Goal: Find specific page/section: Find specific page/section

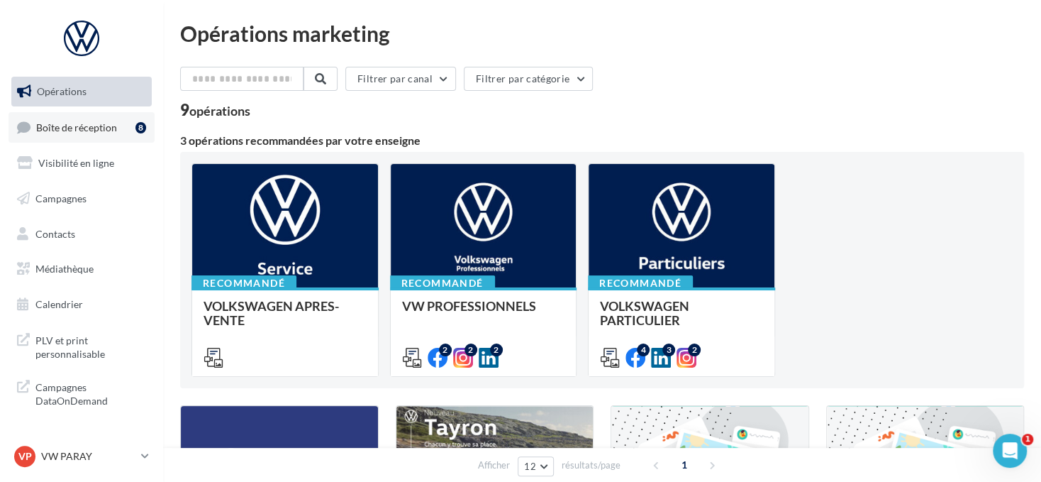
click at [130, 135] on link "Boîte de réception 8" at bounding box center [82, 127] width 146 height 31
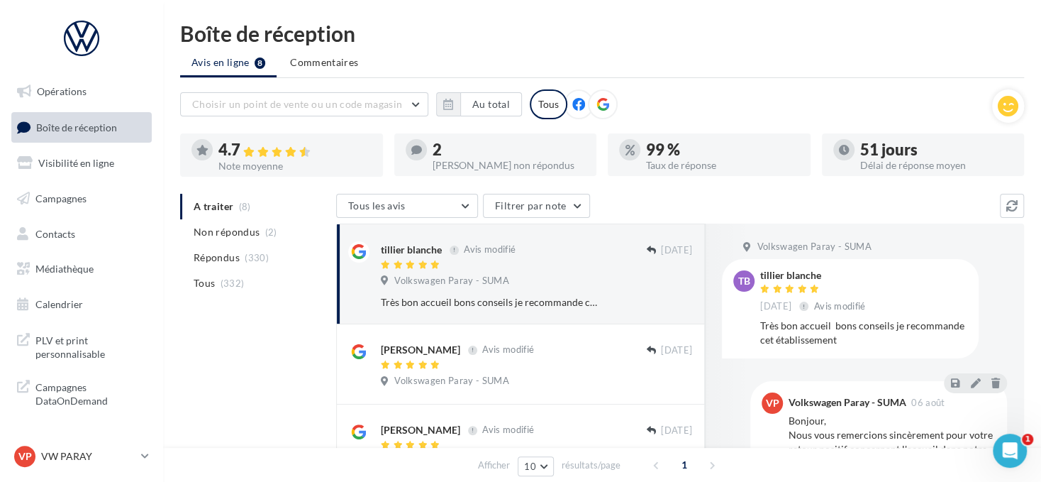
click at [599, 102] on icon at bounding box center [603, 104] width 13 height 13
click at [458, 109] on button "button" at bounding box center [448, 104] width 24 height 24
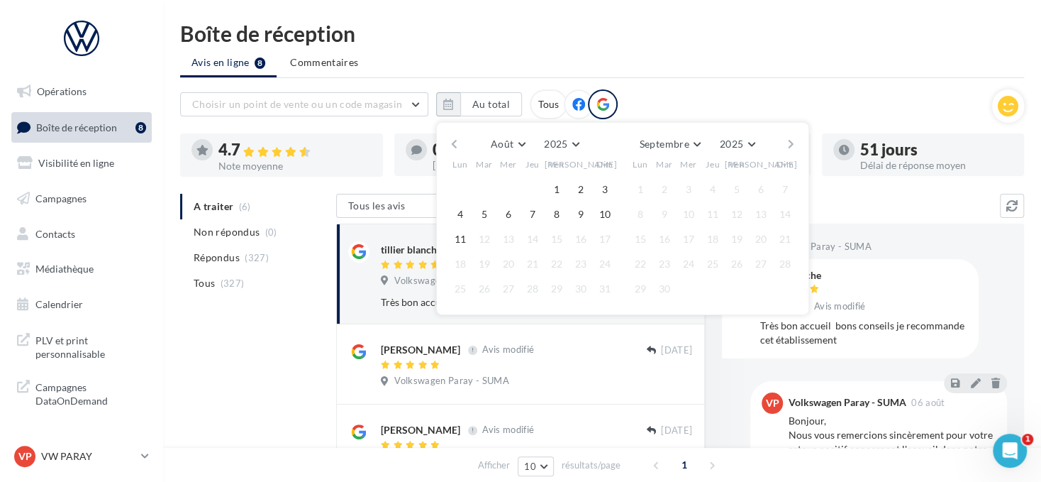
click at [452, 138] on button "button" at bounding box center [454, 144] width 12 height 20
click at [484, 184] on button "1" at bounding box center [484, 189] width 21 height 21
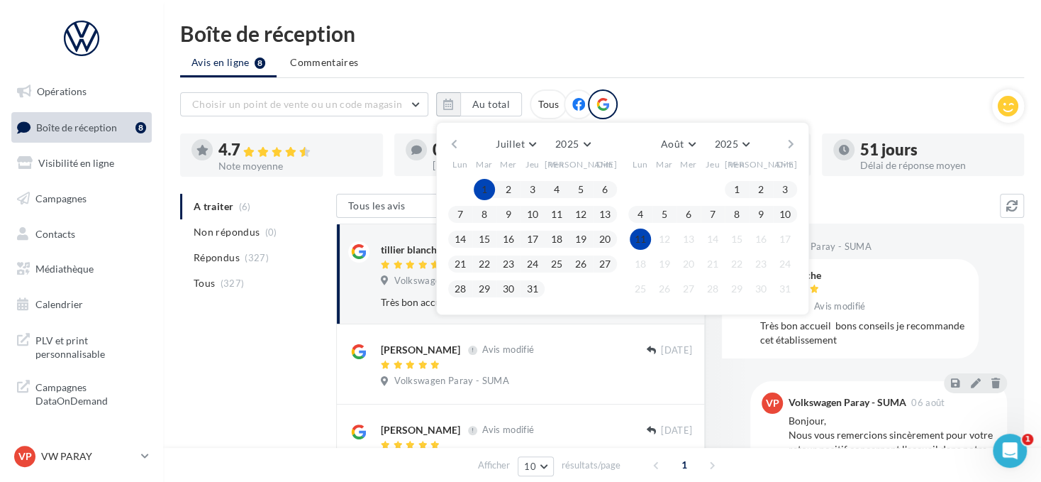
click at [634, 237] on button "11" at bounding box center [640, 238] width 21 height 21
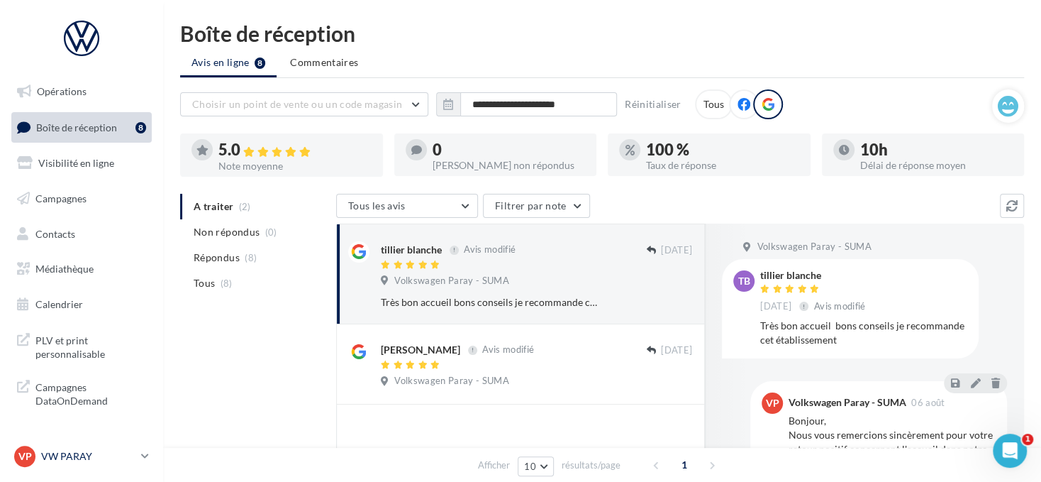
click at [132, 449] on div "VP VW PARAY vw-par-dup" at bounding box center [74, 455] width 121 height 21
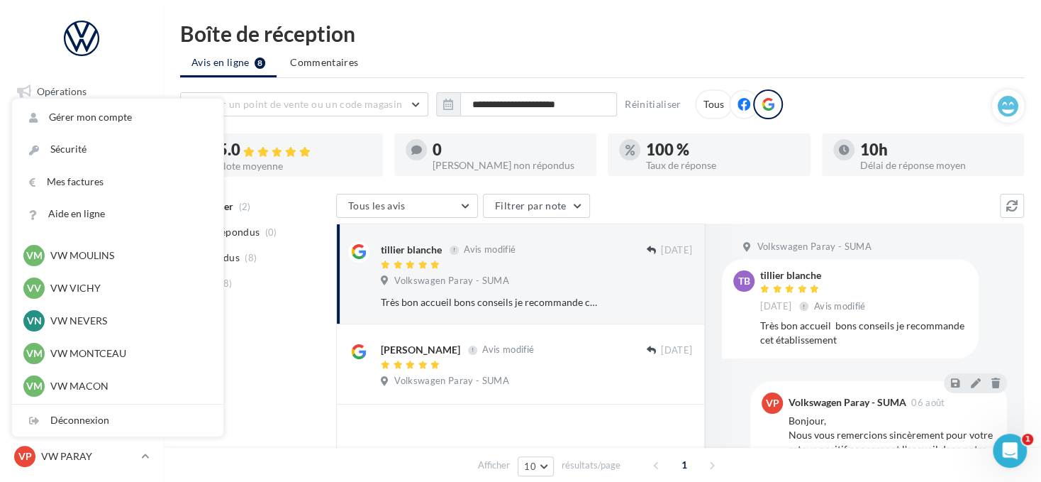
scroll to position [426, 0]
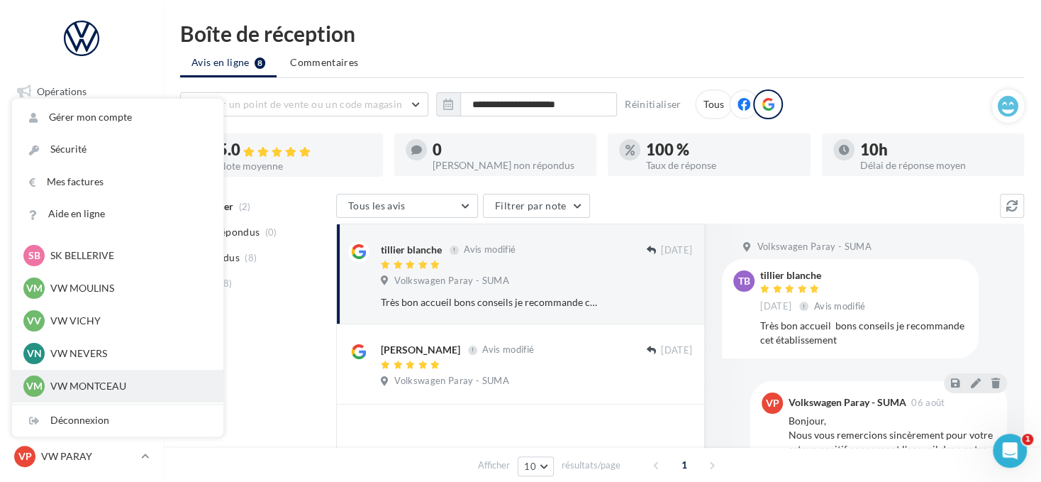
click at [131, 379] on p "VW MONTCEAU" at bounding box center [128, 386] width 156 height 14
